Goal: Task Accomplishment & Management: Complete application form

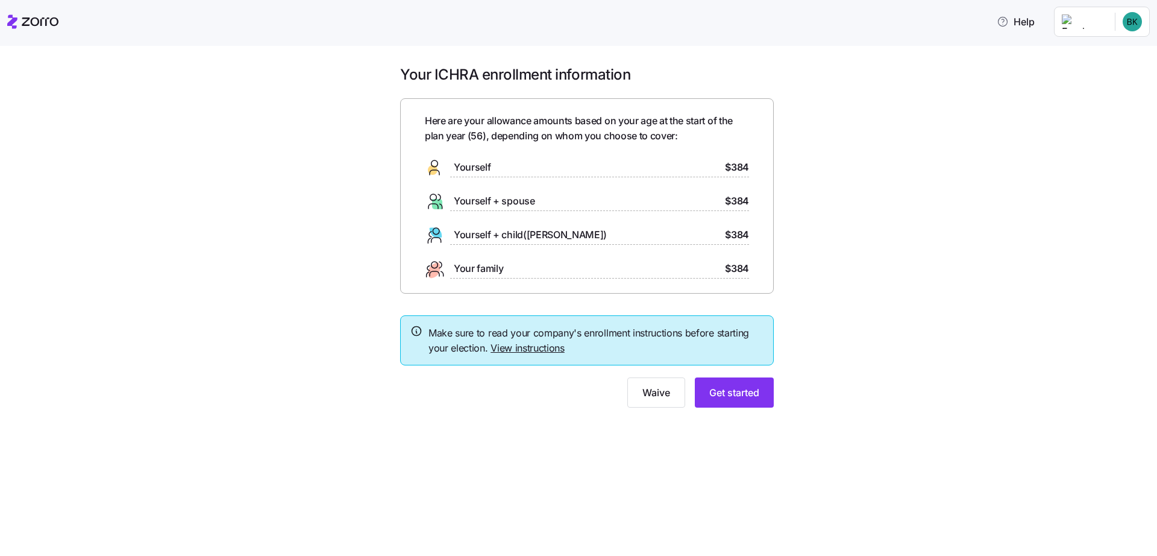
click at [528, 345] on link "View instructions" at bounding box center [527, 348] width 74 height 12
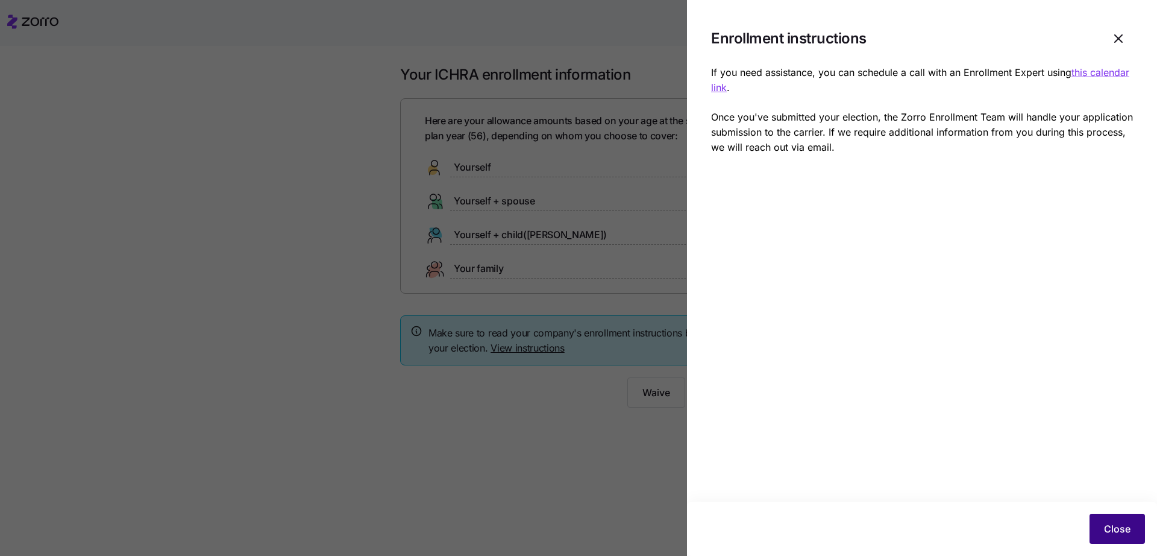
click at [1113, 525] on span "Close" at bounding box center [1117, 528] width 27 height 14
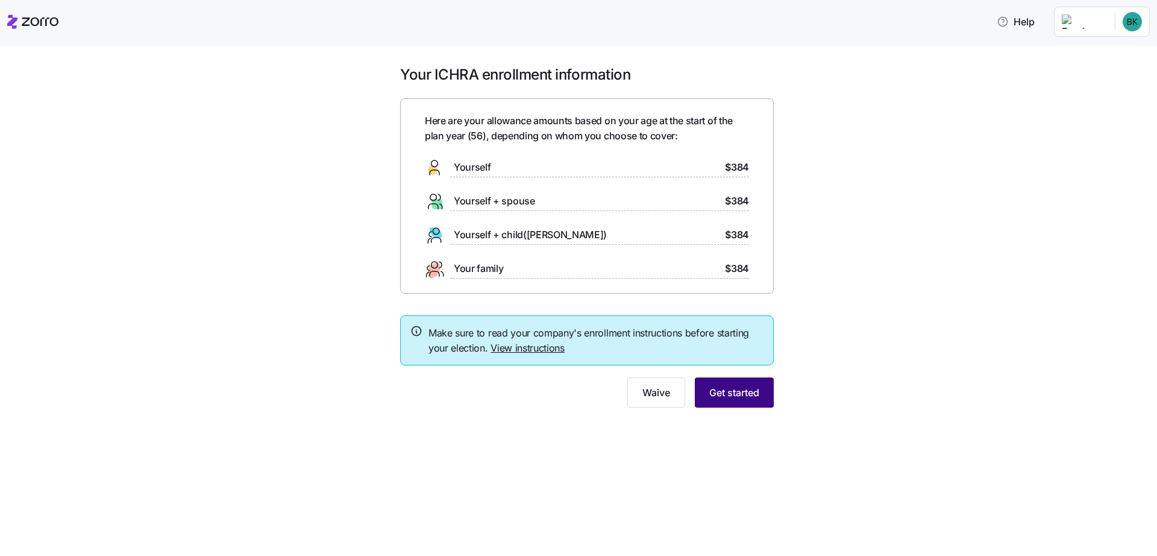
click at [748, 392] on span "Get started" at bounding box center [734, 392] width 50 height 14
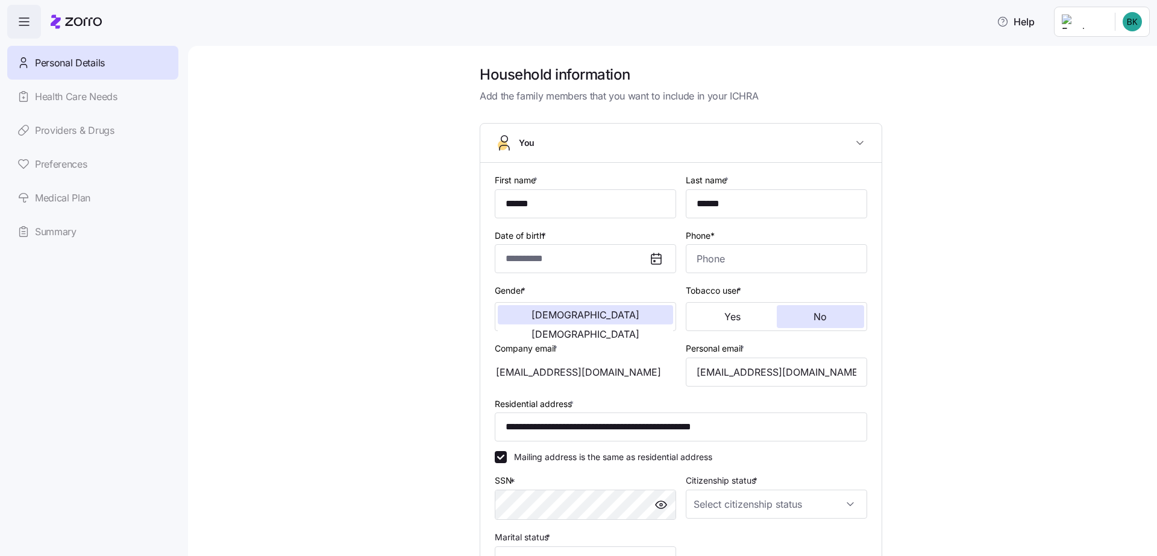
type input "**********"
type input "[PHONE_NUMBER]"
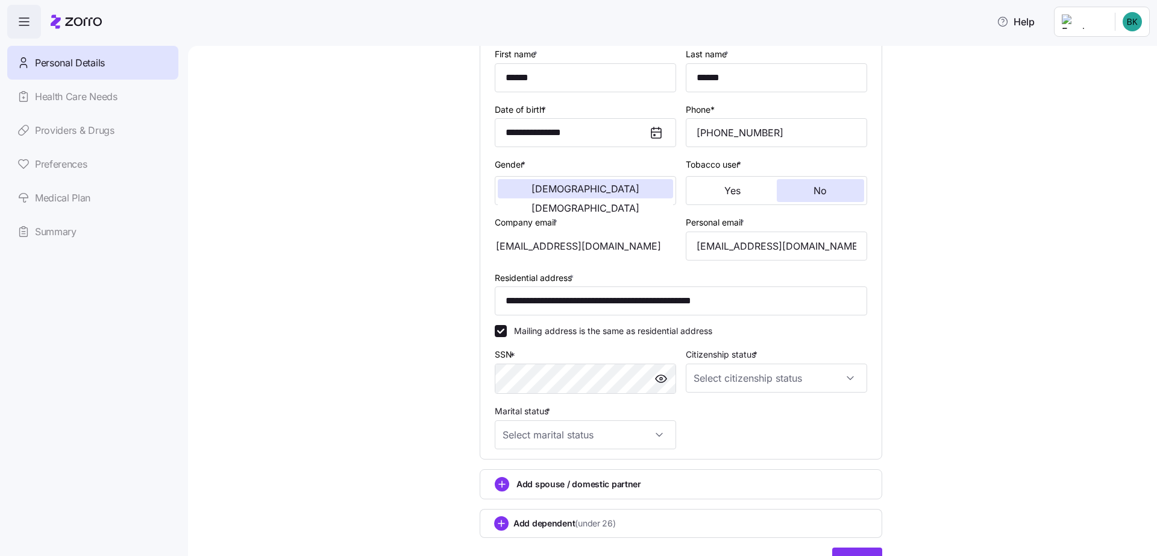
scroll to position [191, 0]
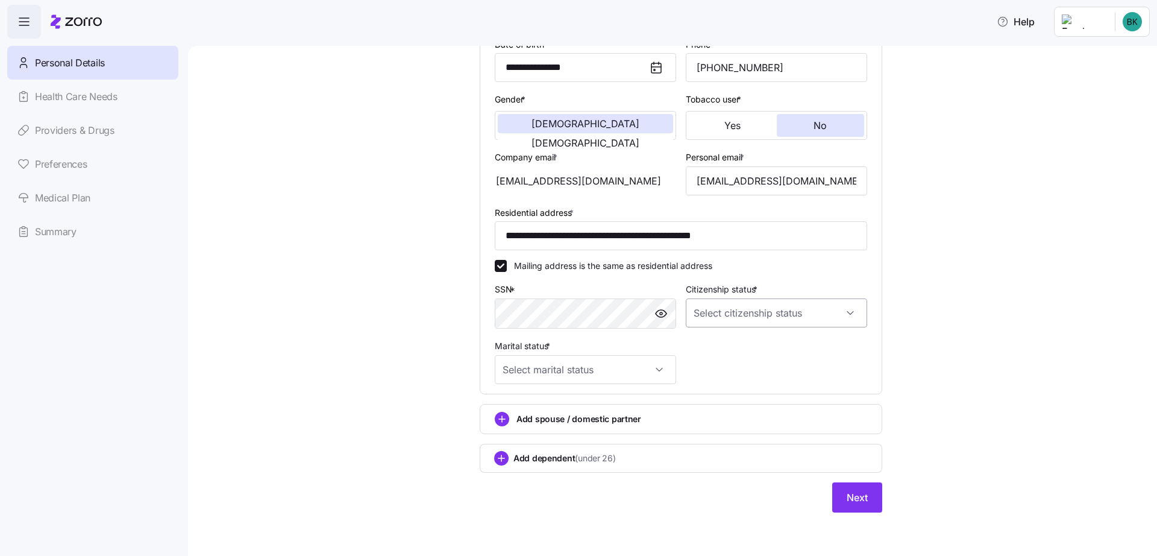
click at [850, 312] on input "Citizenship status *" at bounding box center [776, 312] width 181 height 29
click at [738, 374] on span "Resident alien" at bounding box center [727, 374] width 55 height 13
type input "Resident alien"
click at [657, 369] on input "Marital status *" at bounding box center [585, 369] width 181 height 29
click at [544, 428] on div "Married" at bounding box center [586, 431] width 172 height 25
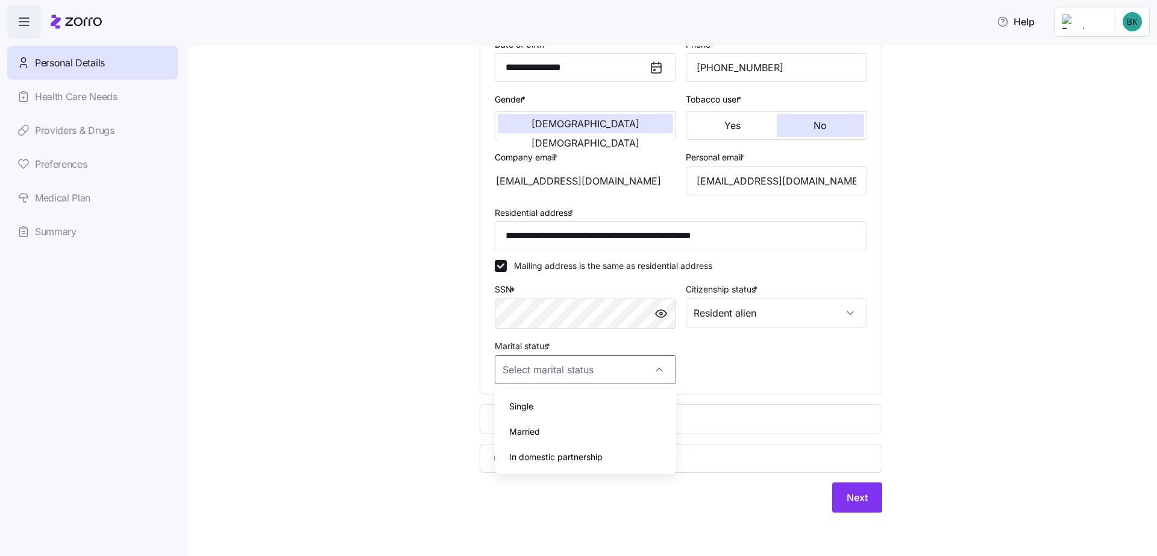
type input "Married"
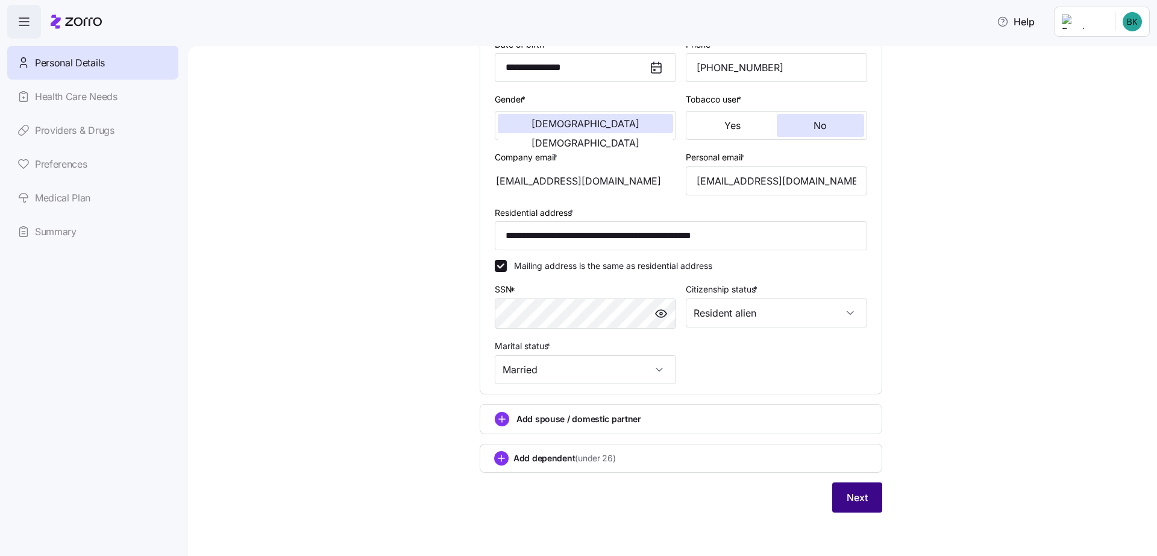
click at [853, 497] on span "Next" at bounding box center [857, 497] width 21 height 14
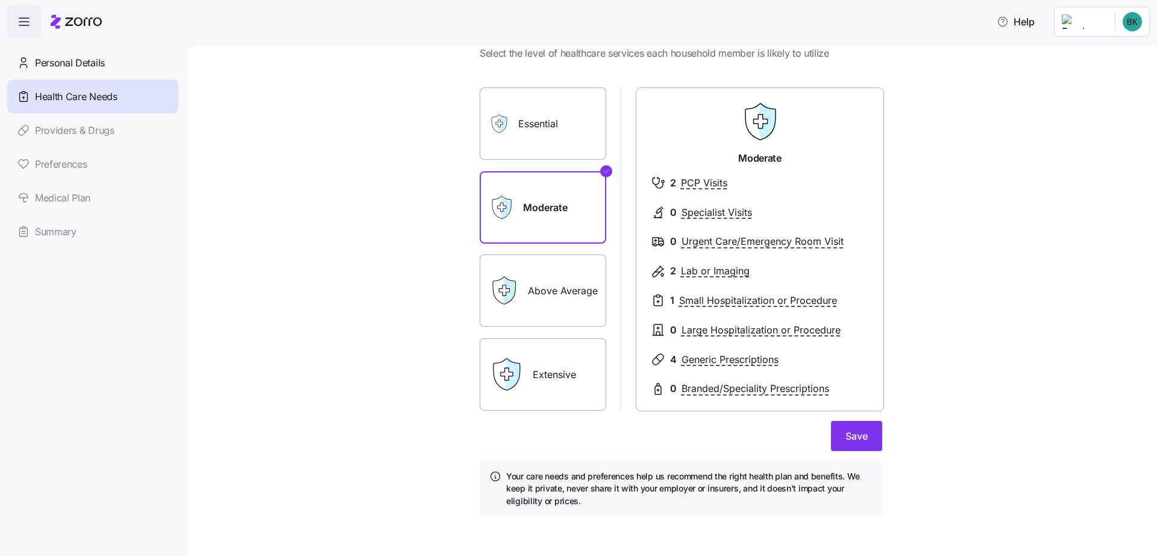
scroll to position [47, 0]
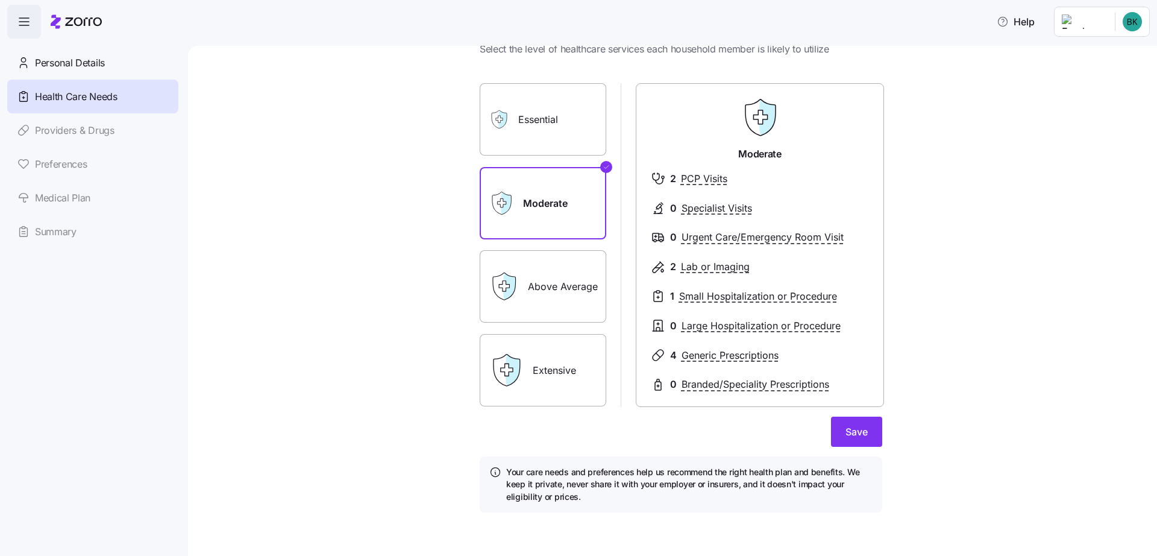
click at [526, 138] on label "Essential" at bounding box center [543, 119] width 127 height 72
click at [0, 0] on input "Essential" at bounding box center [0, 0] width 0 height 0
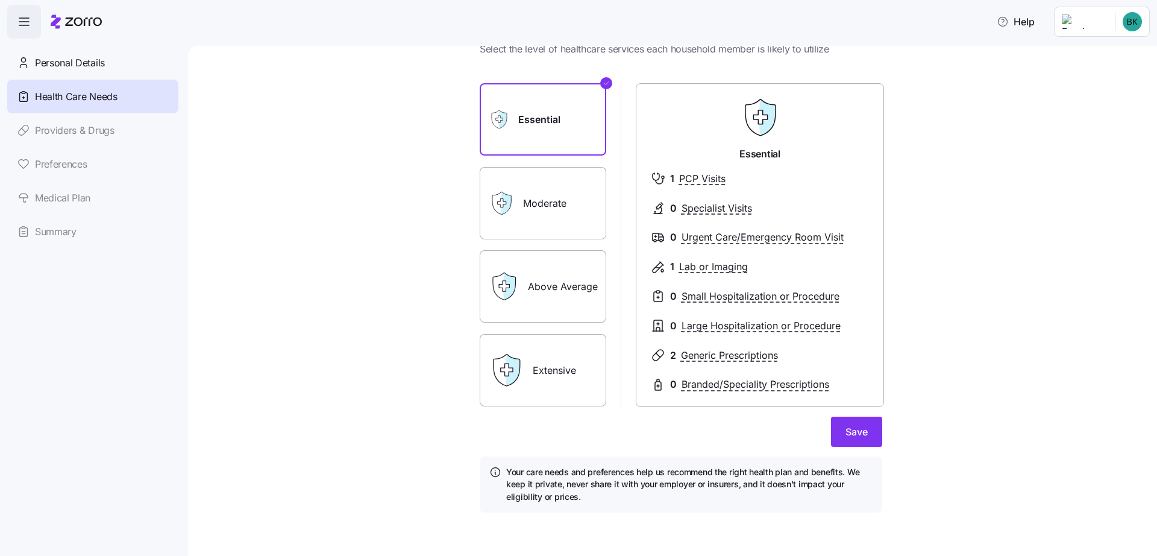
click at [536, 186] on label "Moderate" at bounding box center [543, 203] width 127 height 72
click at [0, 0] on input "Moderate" at bounding box center [0, 0] width 0 height 0
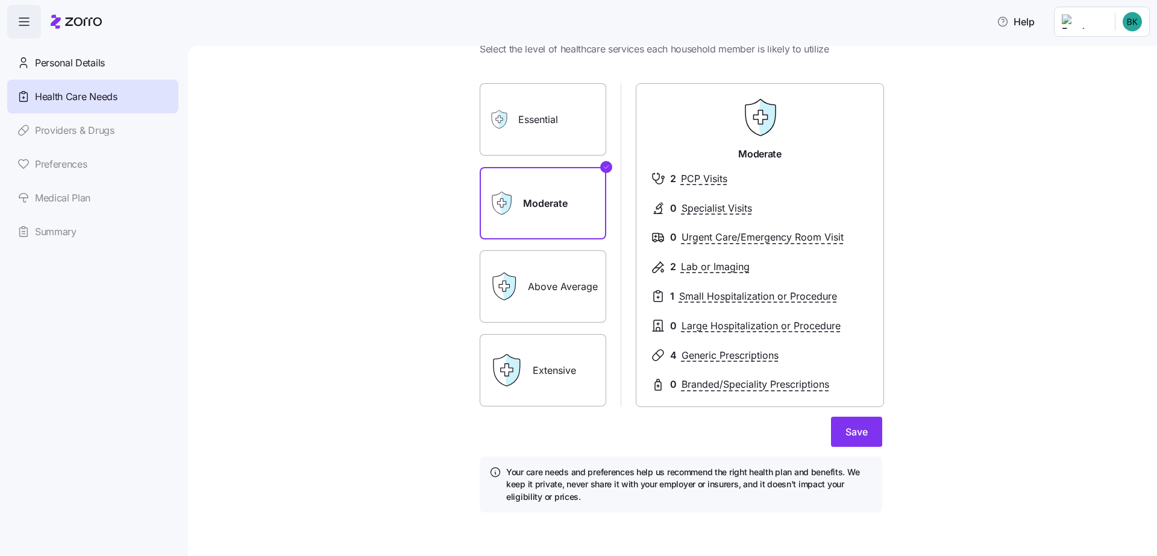
click at [548, 287] on label "Above Average" at bounding box center [543, 286] width 127 height 72
click at [0, 0] on input "Above Average" at bounding box center [0, 0] width 0 height 0
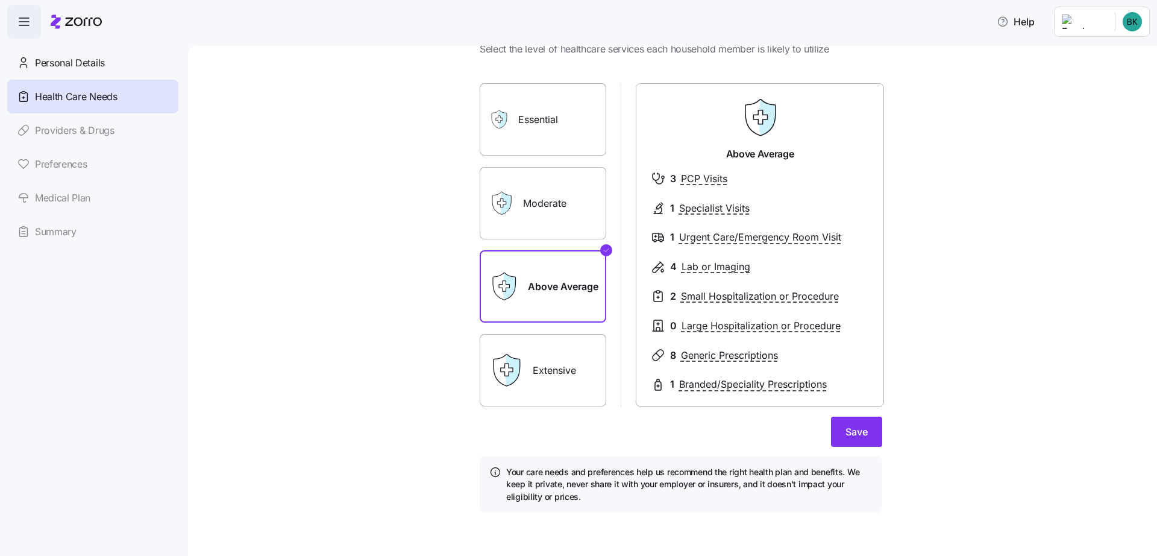
click at [520, 211] on div "Moderate" at bounding box center [543, 203] width 127 height 72
click at [524, 209] on label "Moderate" at bounding box center [543, 203] width 127 height 72
click at [0, 0] on input "Moderate" at bounding box center [0, 0] width 0 height 0
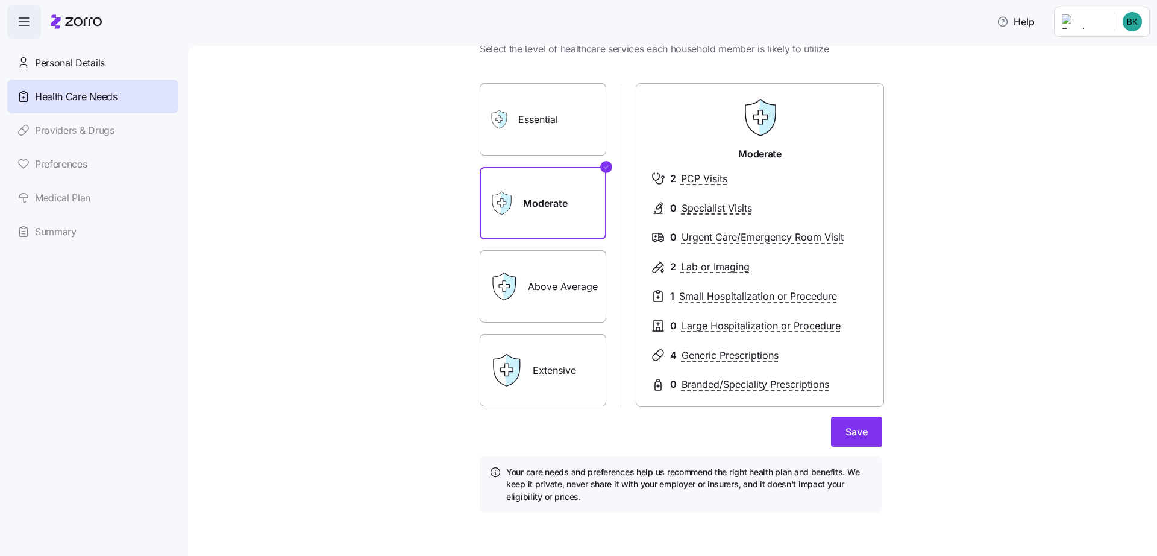
click at [567, 299] on label "Above Average" at bounding box center [543, 286] width 127 height 72
click at [0, 0] on input "Above Average" at bounding box center [0, 0] width 0 height 0
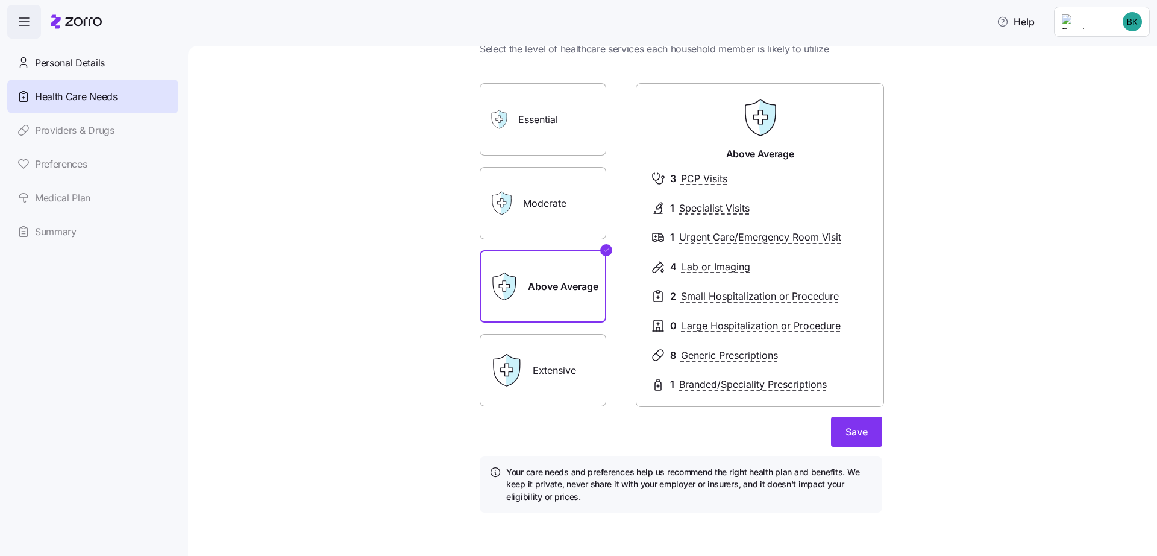
click at [506, 208] on icon at bounding box center [506, 203] width 10 height 22
click at [519, 207] on div "Moderate" at bounding box center [543, 203] width 127 height 72
click at [557, 197] on label "Moderate" at bounding box center [543, 203] width 127 height 72
click at [0, 0] on input "Moderate" at bounding box center [0, 0] width 0 height 0
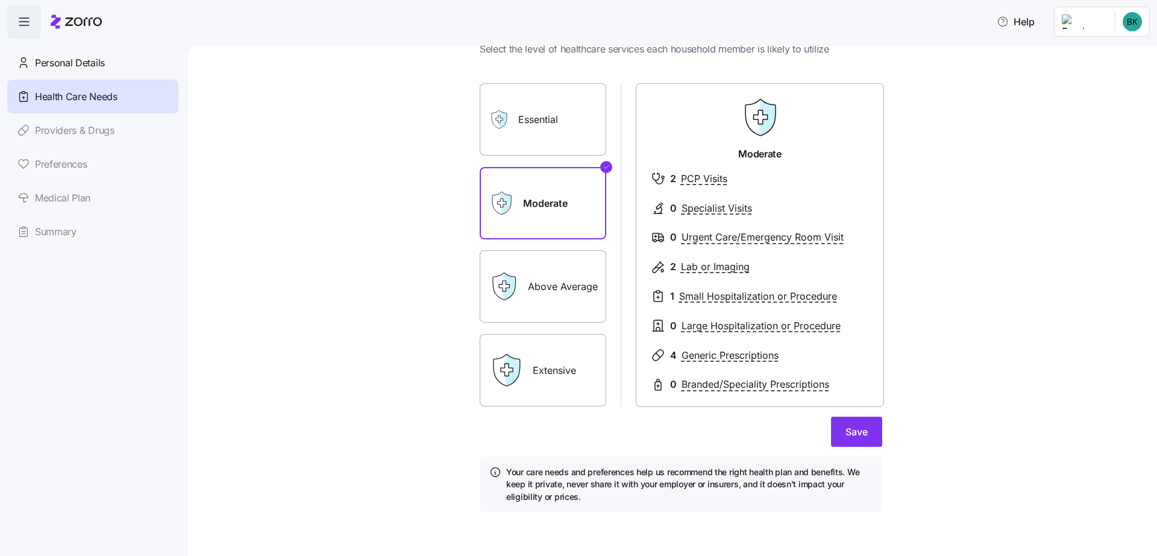
click at [538, 124] on label "Essential" at bounding box center [543, 119] width 127 height 72
click at [0, 0] on input "Essential" at bounding box center [0, 0] width 0 height 0
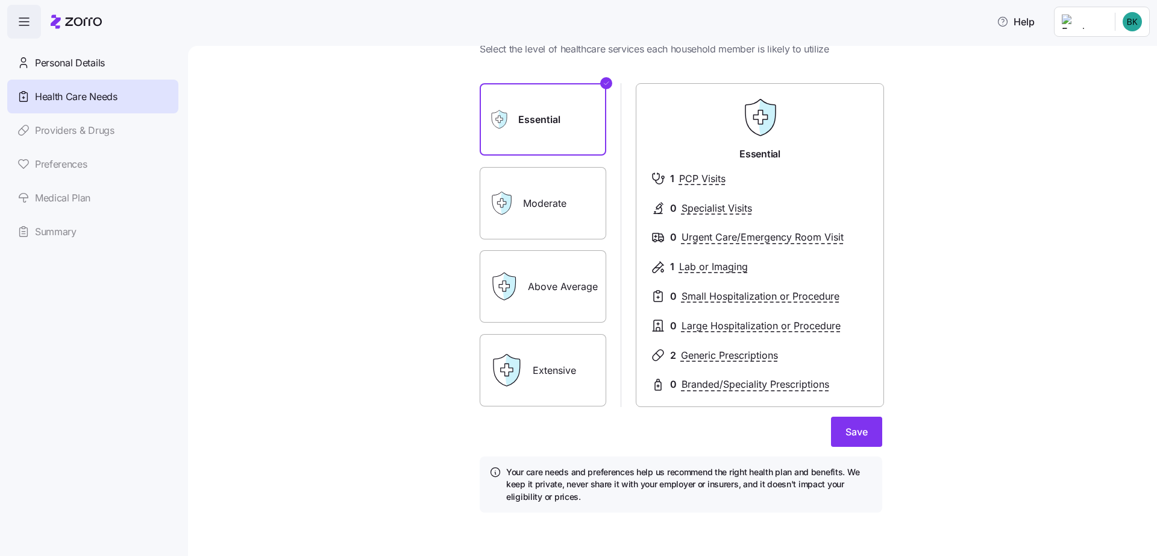
click at [539, 207] on label "Moderate" at bounding box center [543, 203] width 127 height 72
click at [0, 0] on input "Moderate" at bounding box center [0, 0] width 0 height 0
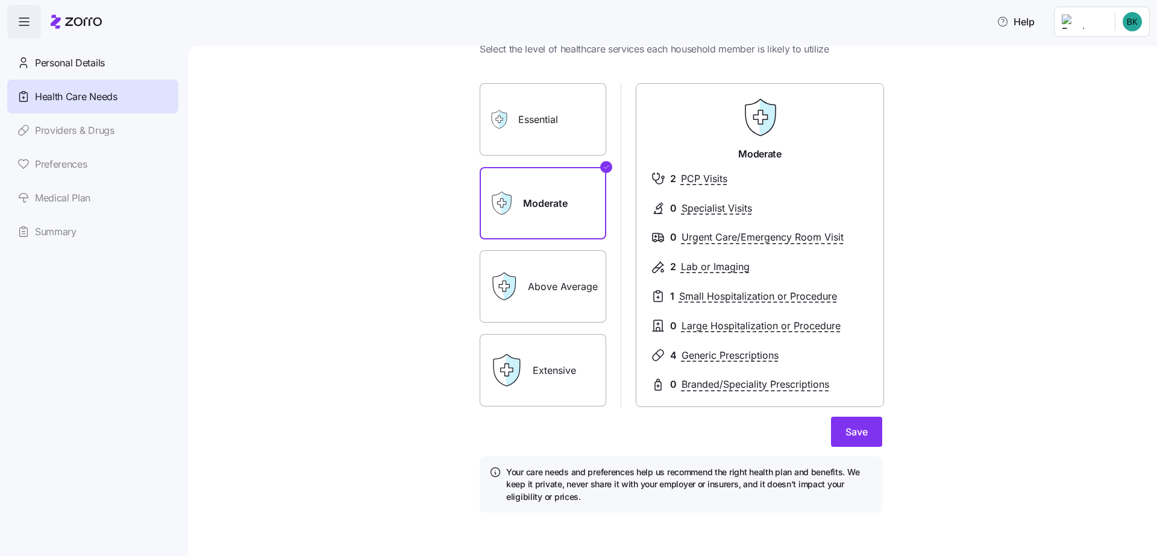
click at [552, 279] on label "Above Average" at bounding box center [543, 286] width 127 height 72
click at [0, 0] on input "Above Average" at bounding box center [0, 0] width 0 height 0
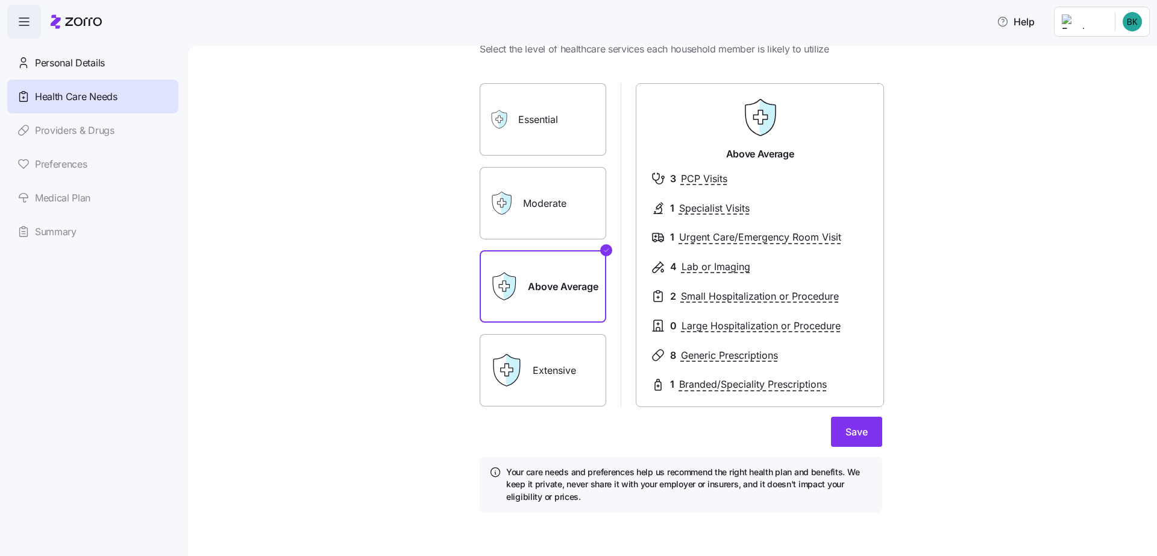
click at [513, 212] on div "Moderate" at bounding box center [543, 203] width 127 height 72
click at [533, 199] on label "Moderate" at bounding box center [543, 203] width 127 height 72
click at [0, 0] on input "Moderate" at bounding box center [0, 0] width 0 height 0
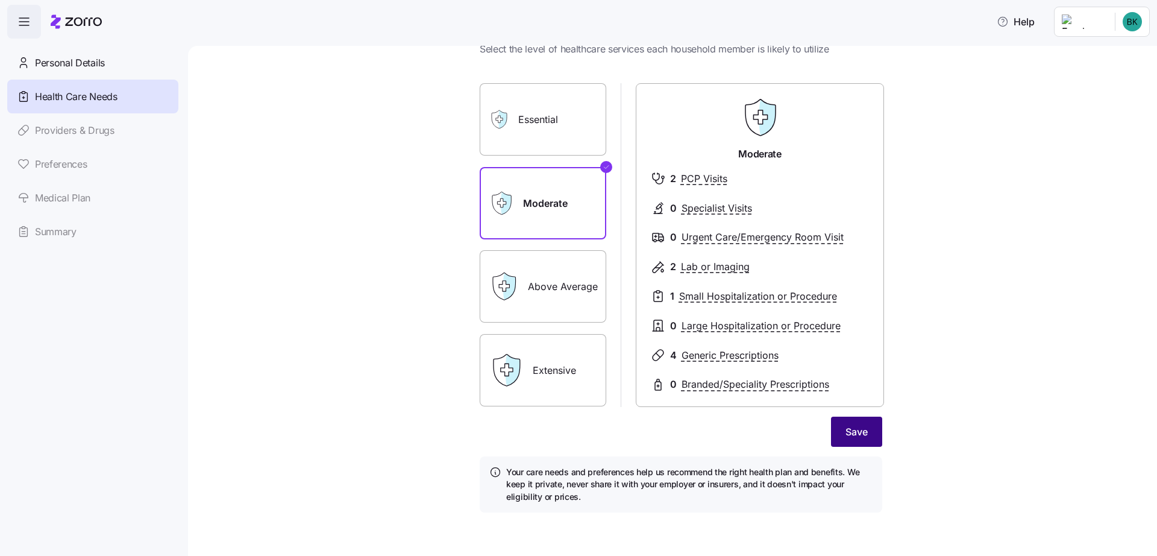
click at [854, 440] on button "Save" at bounding box center [856, 431] width 51 height 30
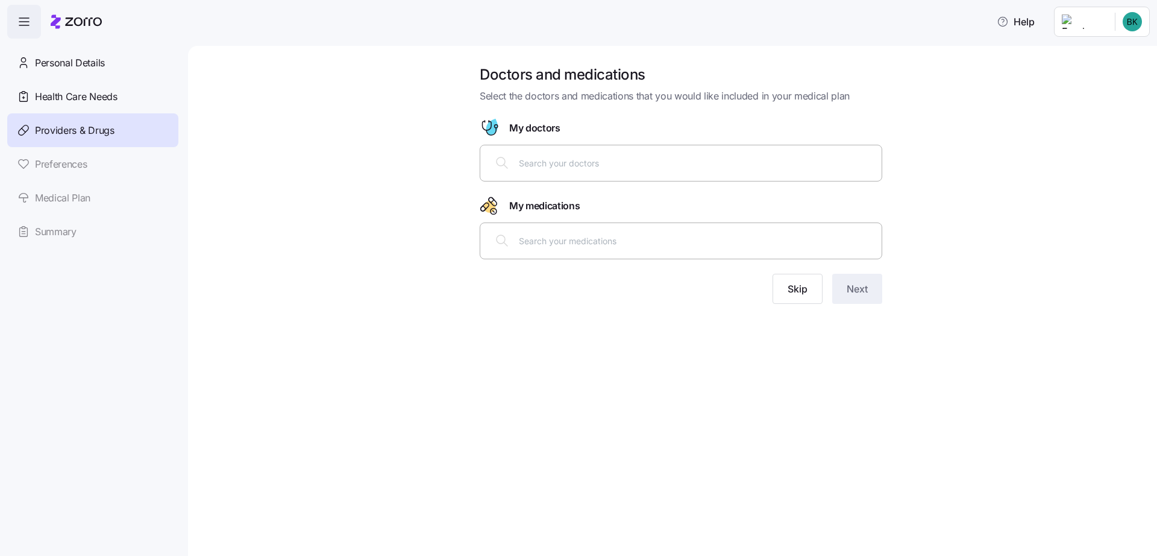
click at [550, 158] on input "text" at bounding box center [697, 162] width 356 height 13
click at [534, 238] on input "text" at bounding box center [697, 240] width 356 height 13
click at [804, 295] on span "Skip" at bounding box center [798, 288] width 20 height 14
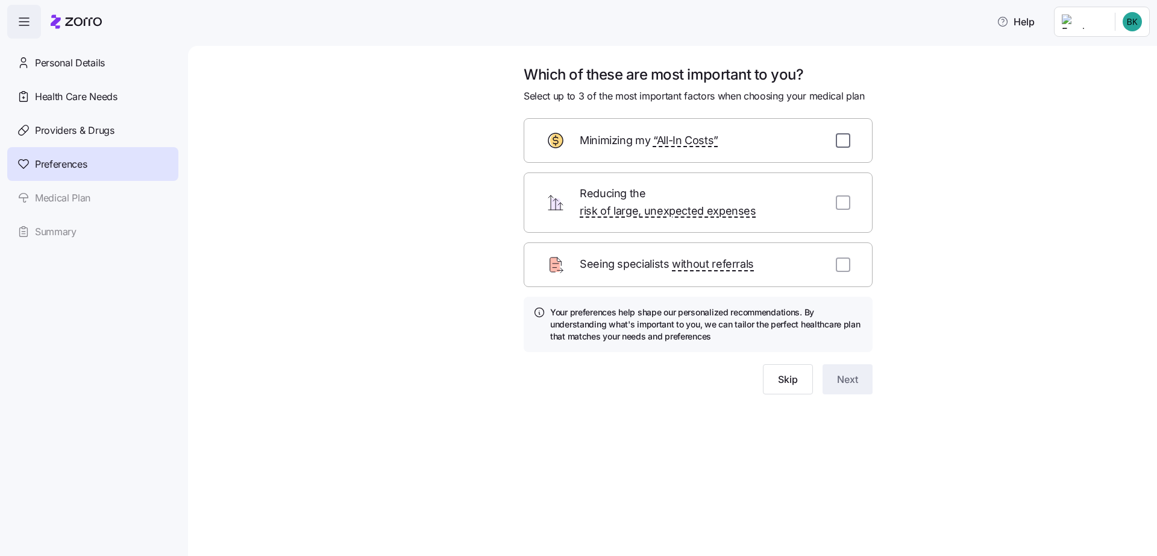
click at [847, 141] on input "checkbox" at bounding box center [843, 140] width 14 height 14
checkbox input "true"
click at [839, 196] on input "checkbox" at bounding box center [843, 202] width 14 height 14
checkbox input "true"
click at [844, 372] on span "Next" at bounding box center [847, 379] width 21 height 14
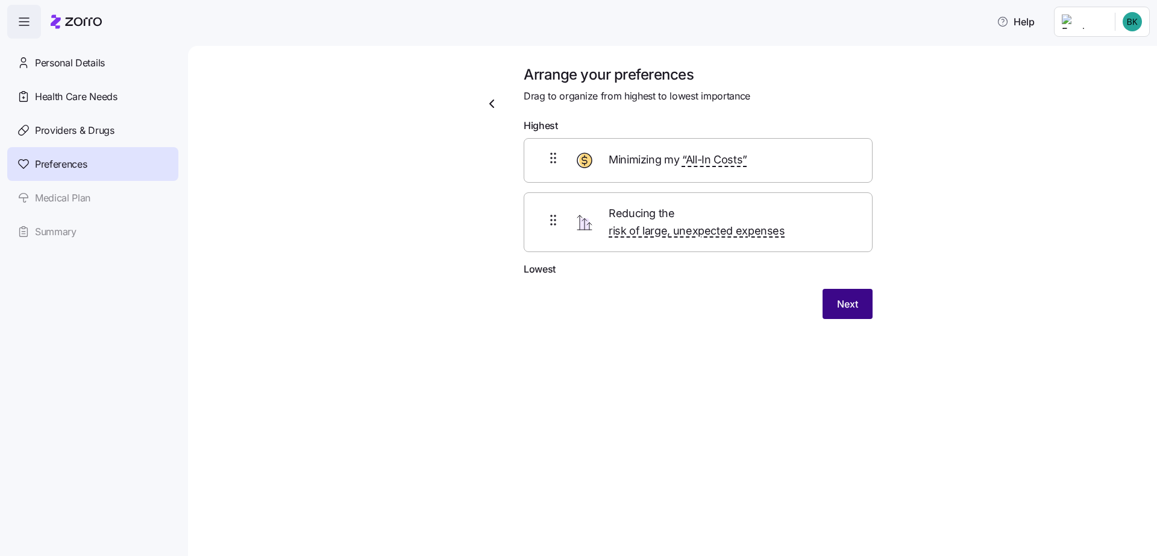
click at [850, 296] on span "Next" at bounding box center [847, 303] width 21 height 14
click at [877, 380] on div "Arrange your preferences Drag to organize from highest to lowest importance Hig…" at bounding box center [672, 301] width 969 height 510
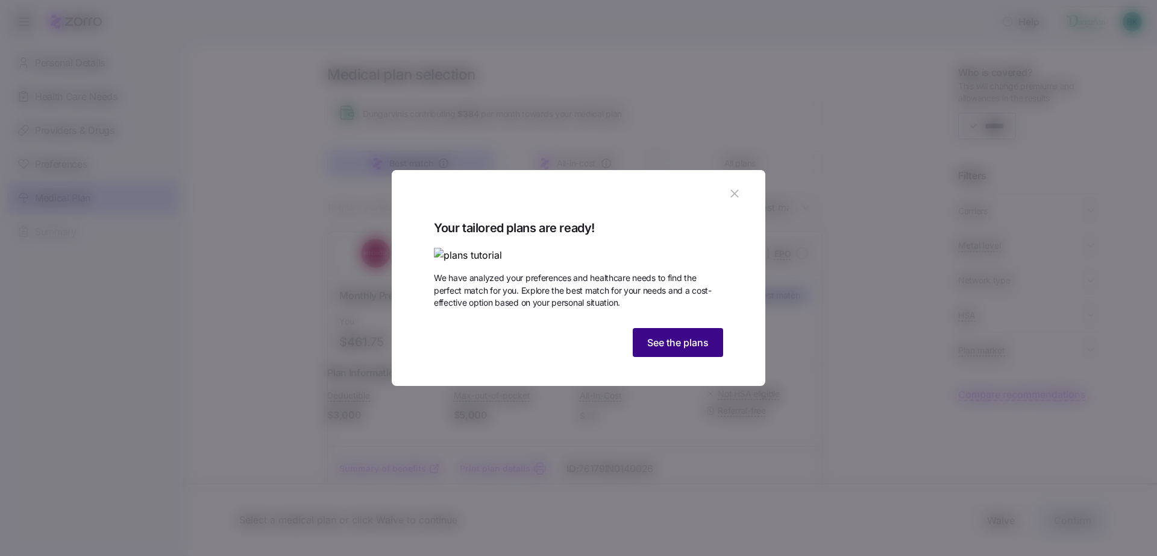
click at [697, 349] on span "See the plans" at bounding box center [677, 342] width 61 height 14
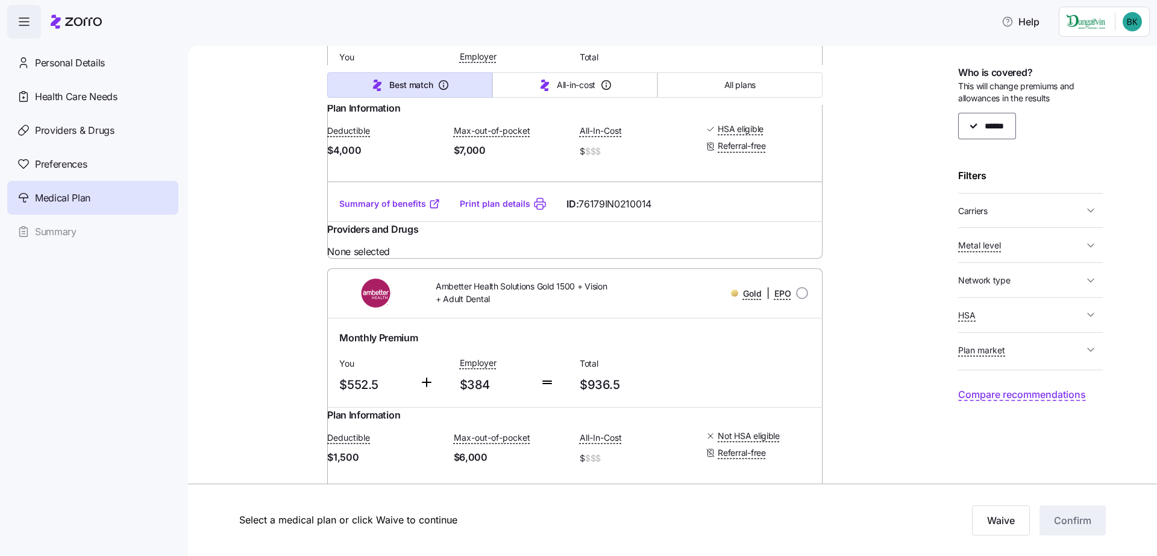
scroll to position [4194, 0]
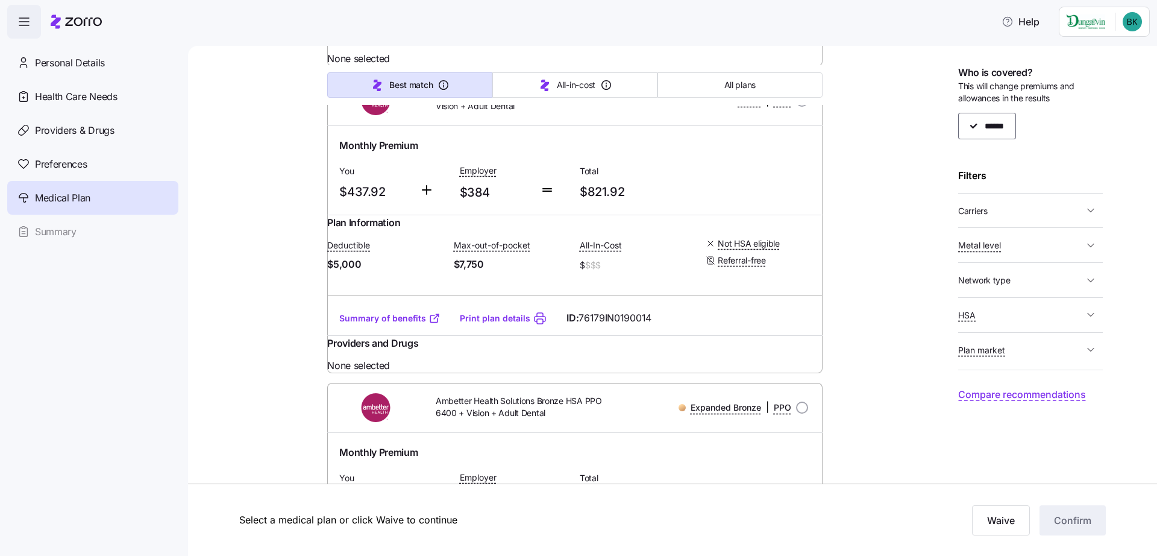
scroll to position [13160, 0]
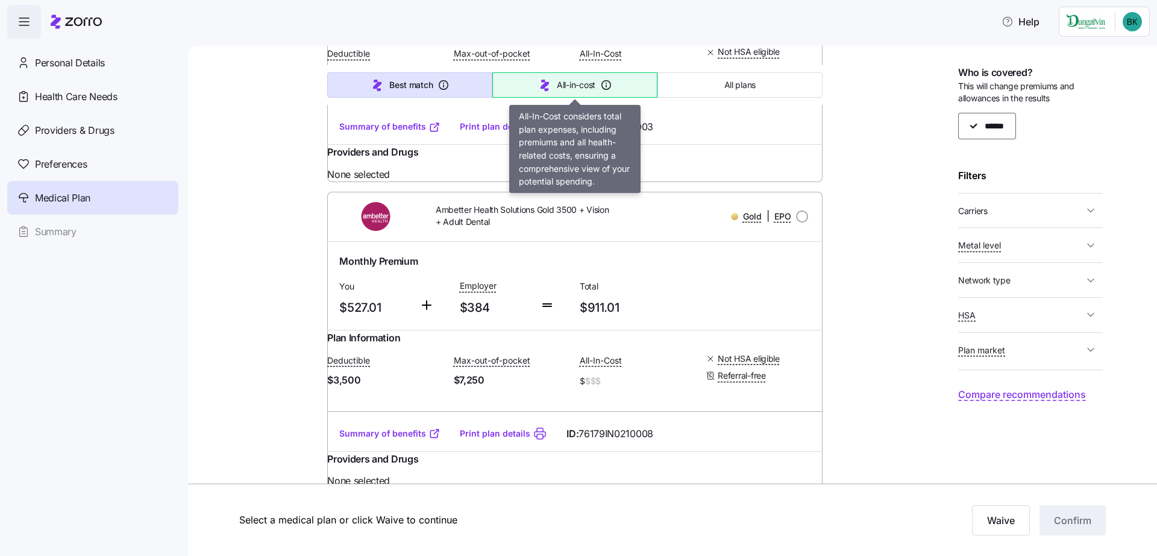
click at [568, 79] on span "All-in-cost" at bounding box center [576, 85] width 39 height 12
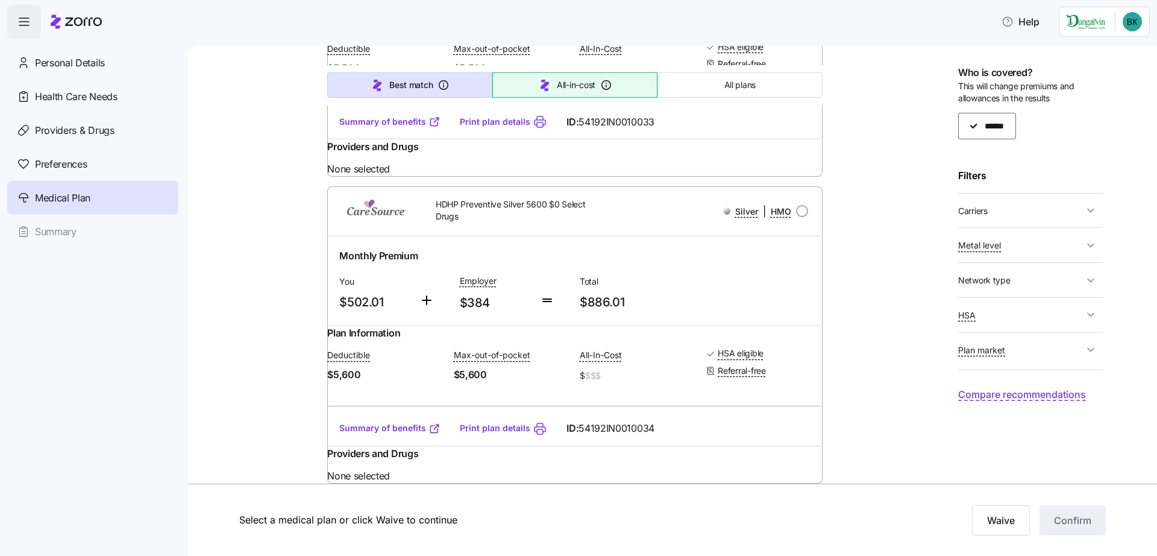
scroll to position [518, 0]
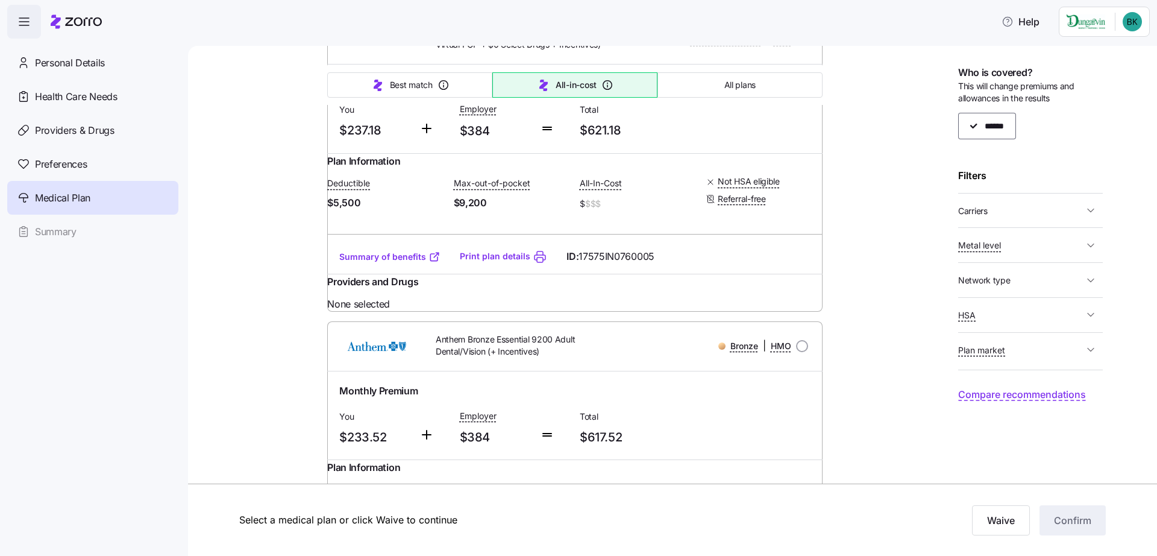
type input "Sorted by: All-in-cost"
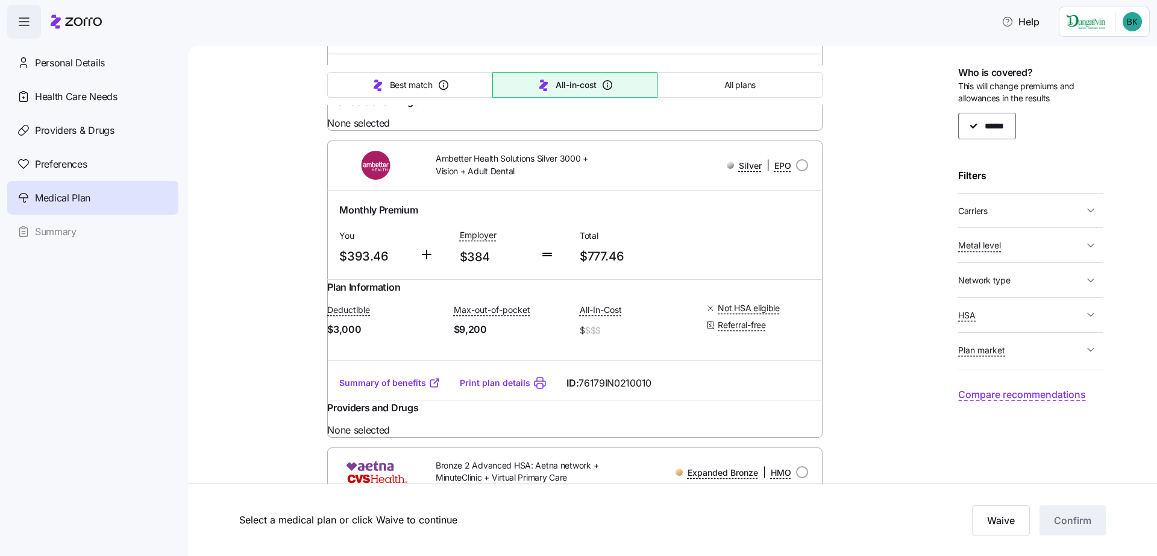
scroll to position [13389, 0]
